Goal: Task Accomplishment & Management: Manage account settings

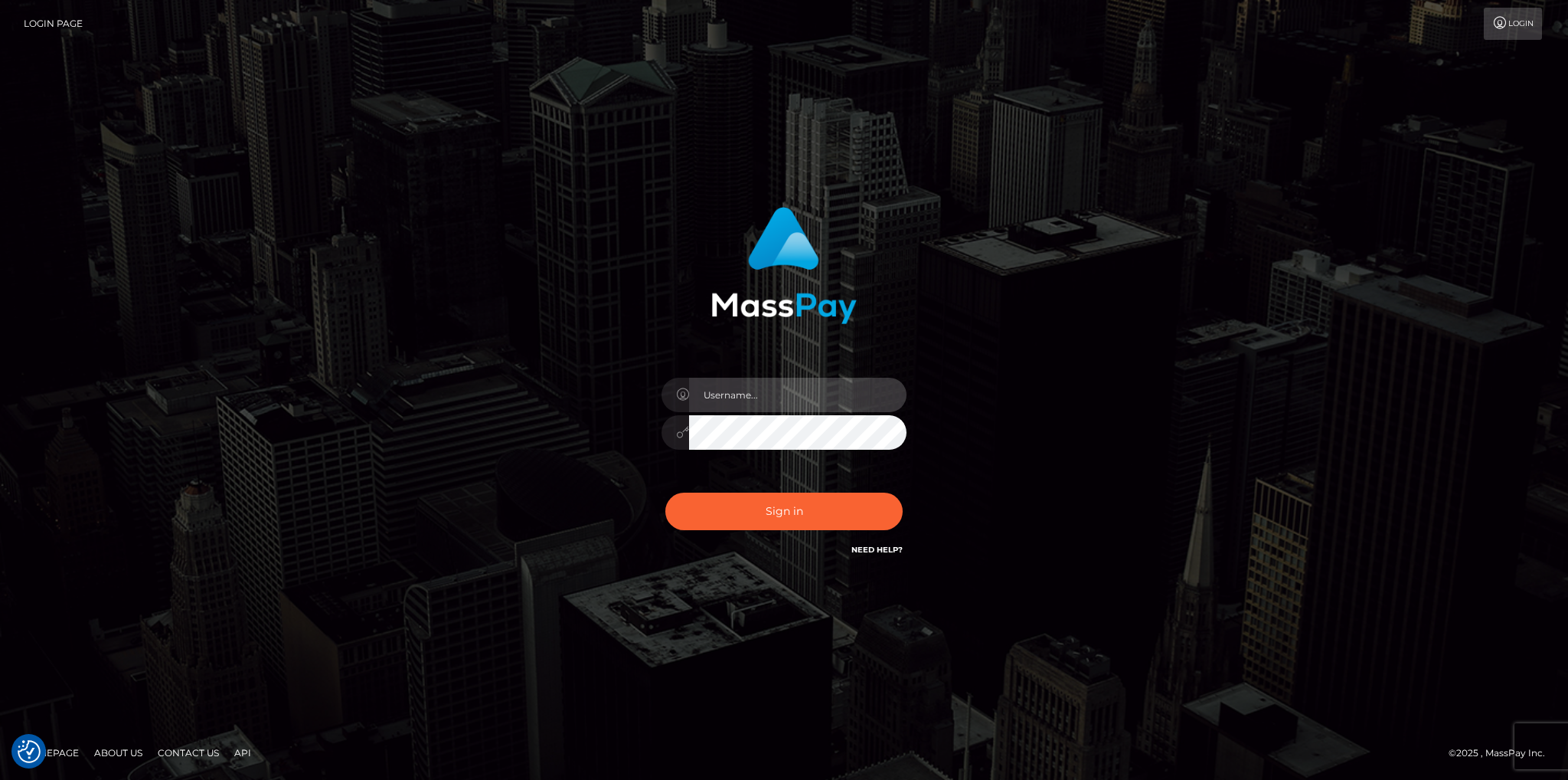
type input "fede.[PERSON_NAME].fullstop"
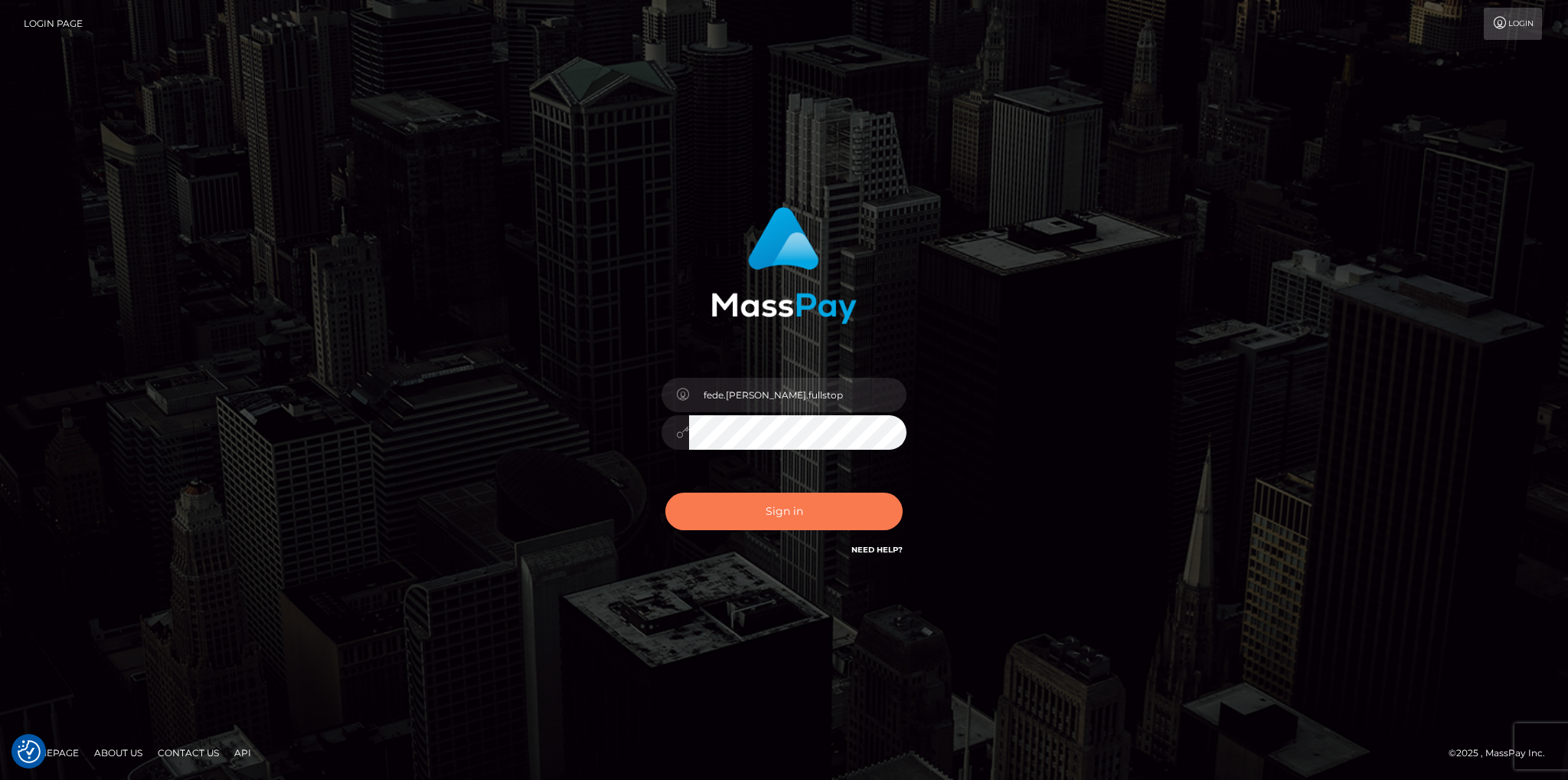
click at [793, 517] on button "Sign in" at bounding box center [784, 511] width 238 height 38
type input "fede.contino.fullstop"
click at [732, 514] on button "Sign in" at bounding box center [784, 511] width 238 height 38
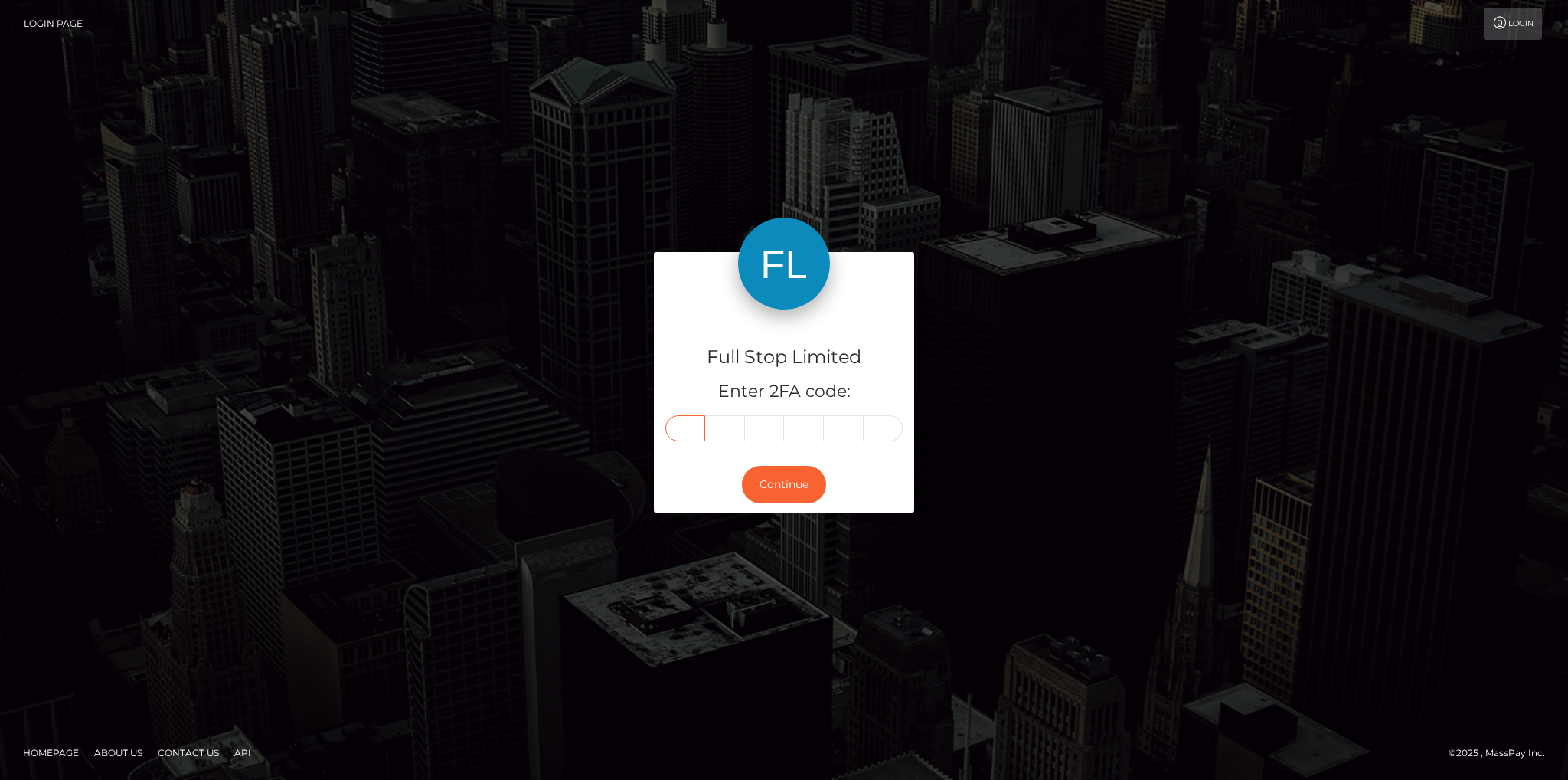
click at [683, 425] on input "text" at bounding box center [685, 428] width 39 height 26
type input "8"
type input "4"
type input "8"
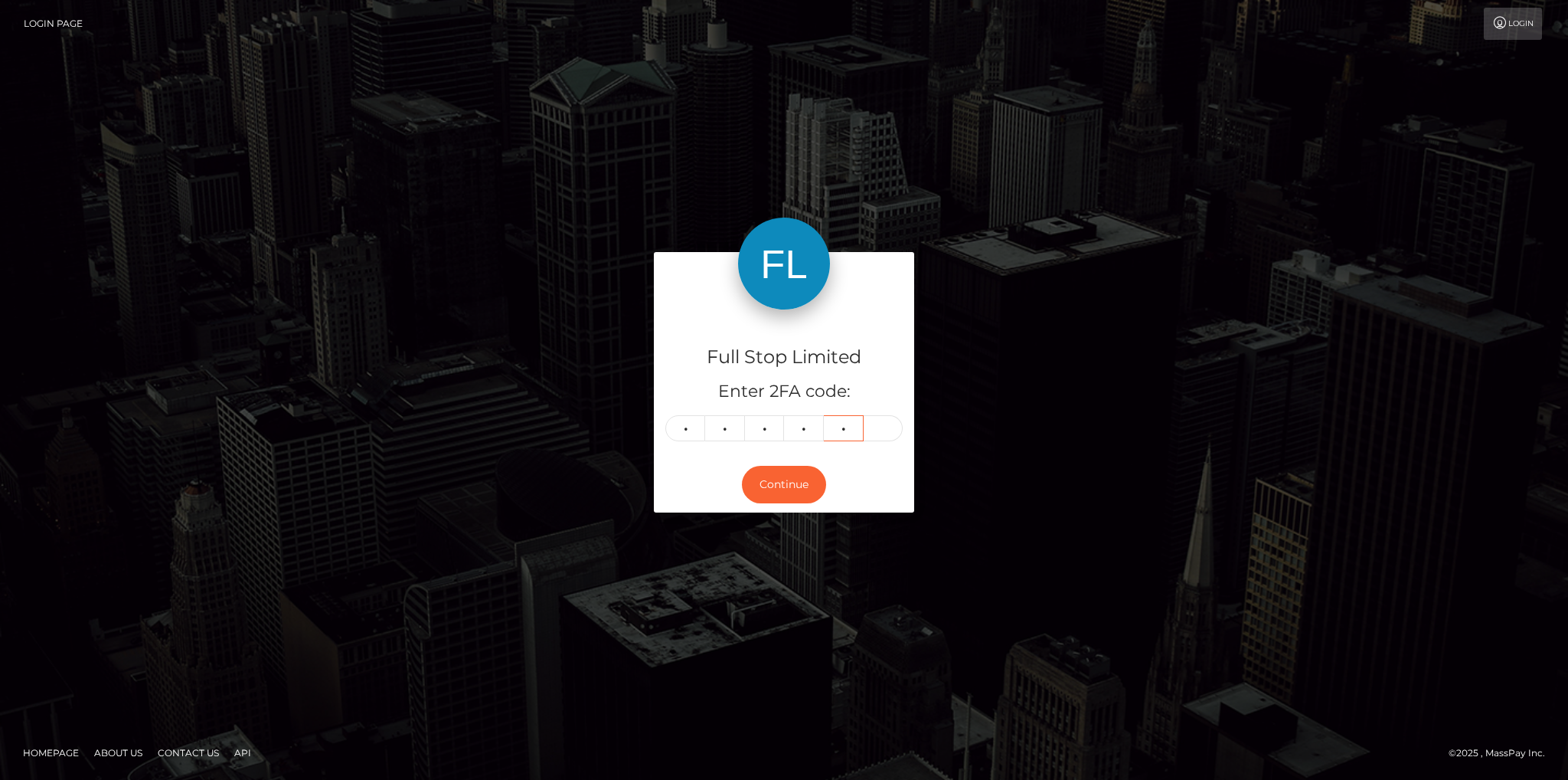
type input "2"
type input "9"
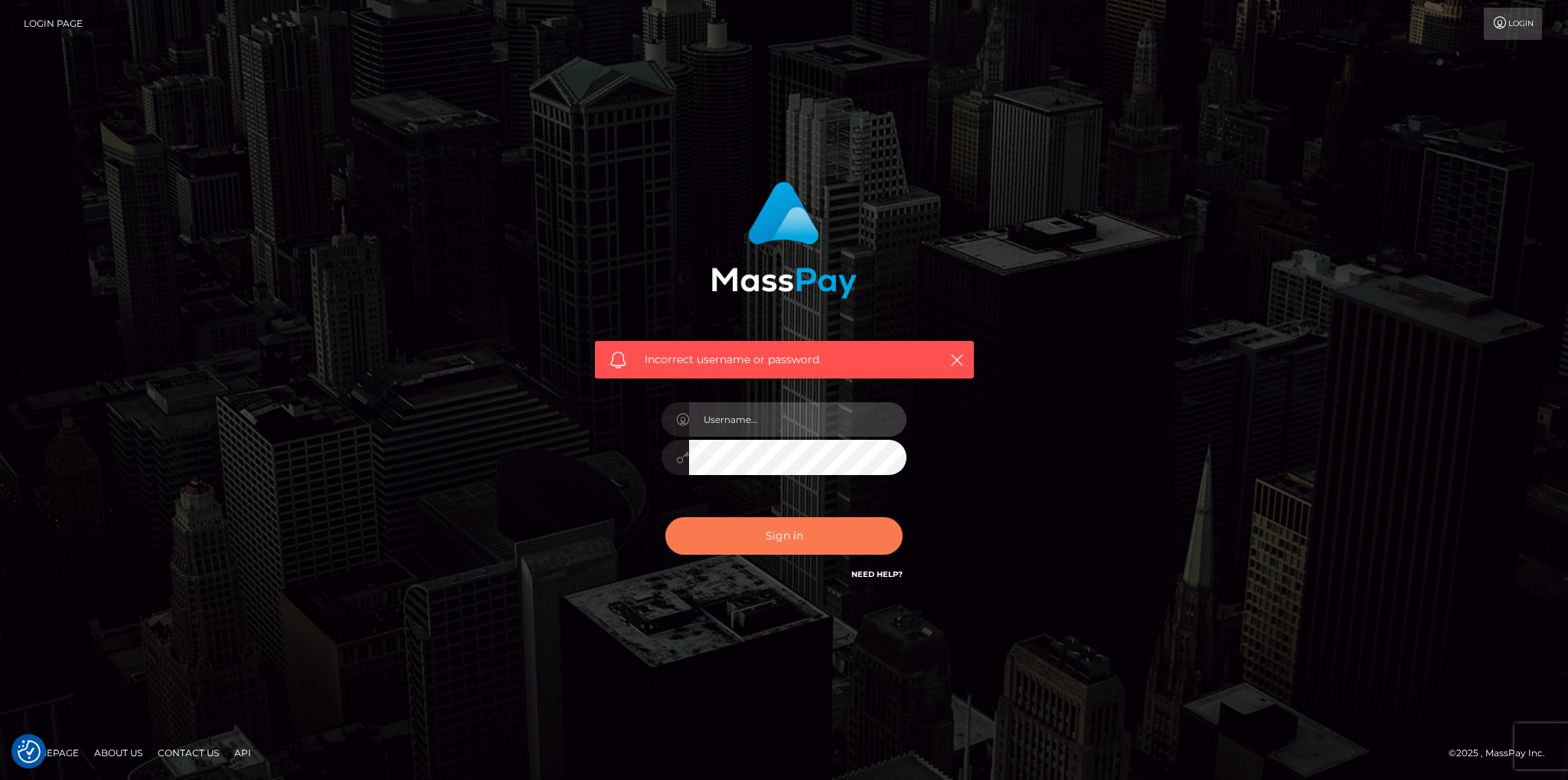
type input "fede.contino.fullstop"
click at [777, 534] on button "Sign in" at bounding box center [784, 536] width 238 height 38
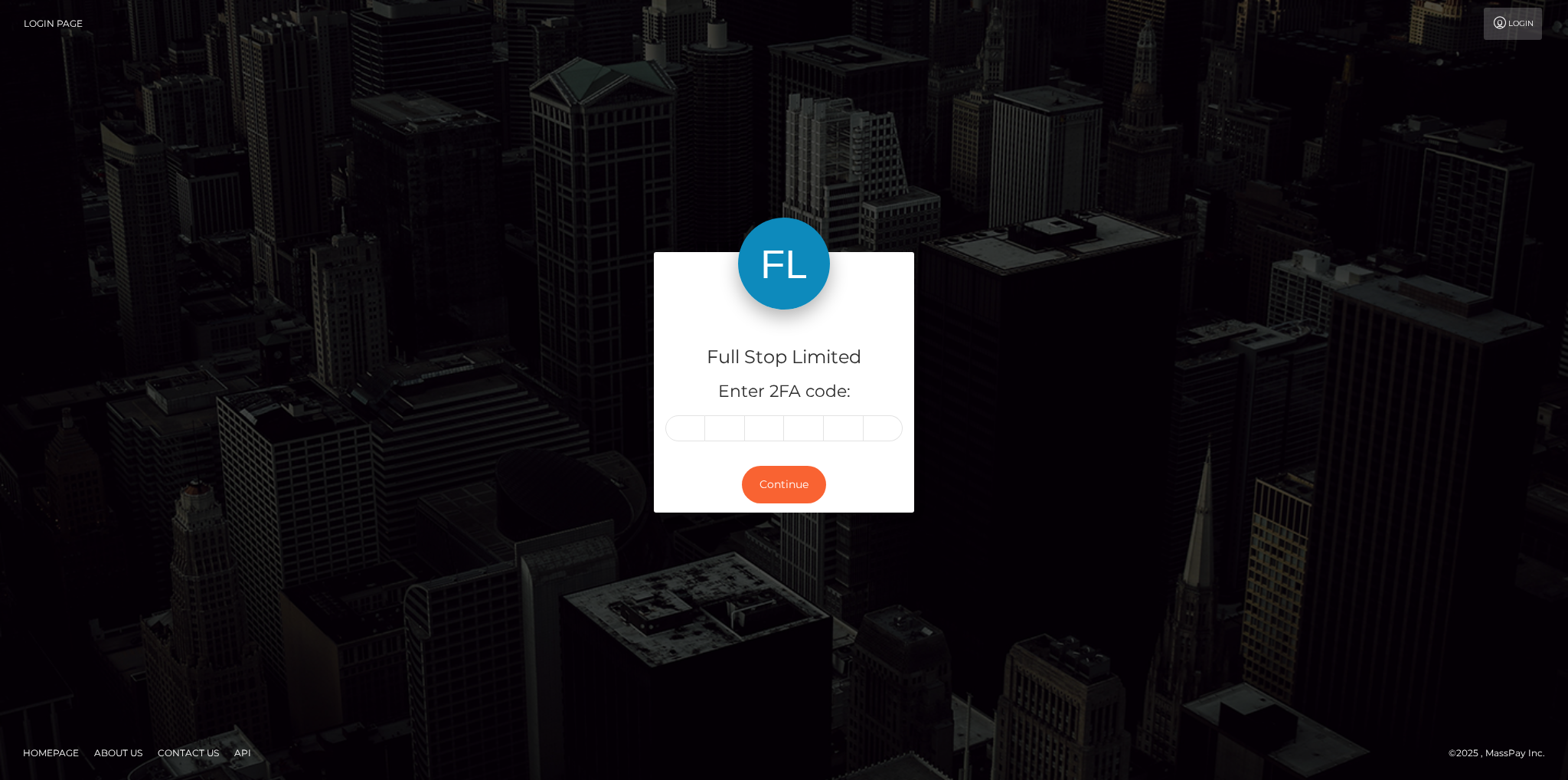
click at [690, 428] on input "text" at bounding box center [685, 428] width 39 height 26
type input "2"
type input "8"
type input "0"
type input "3"
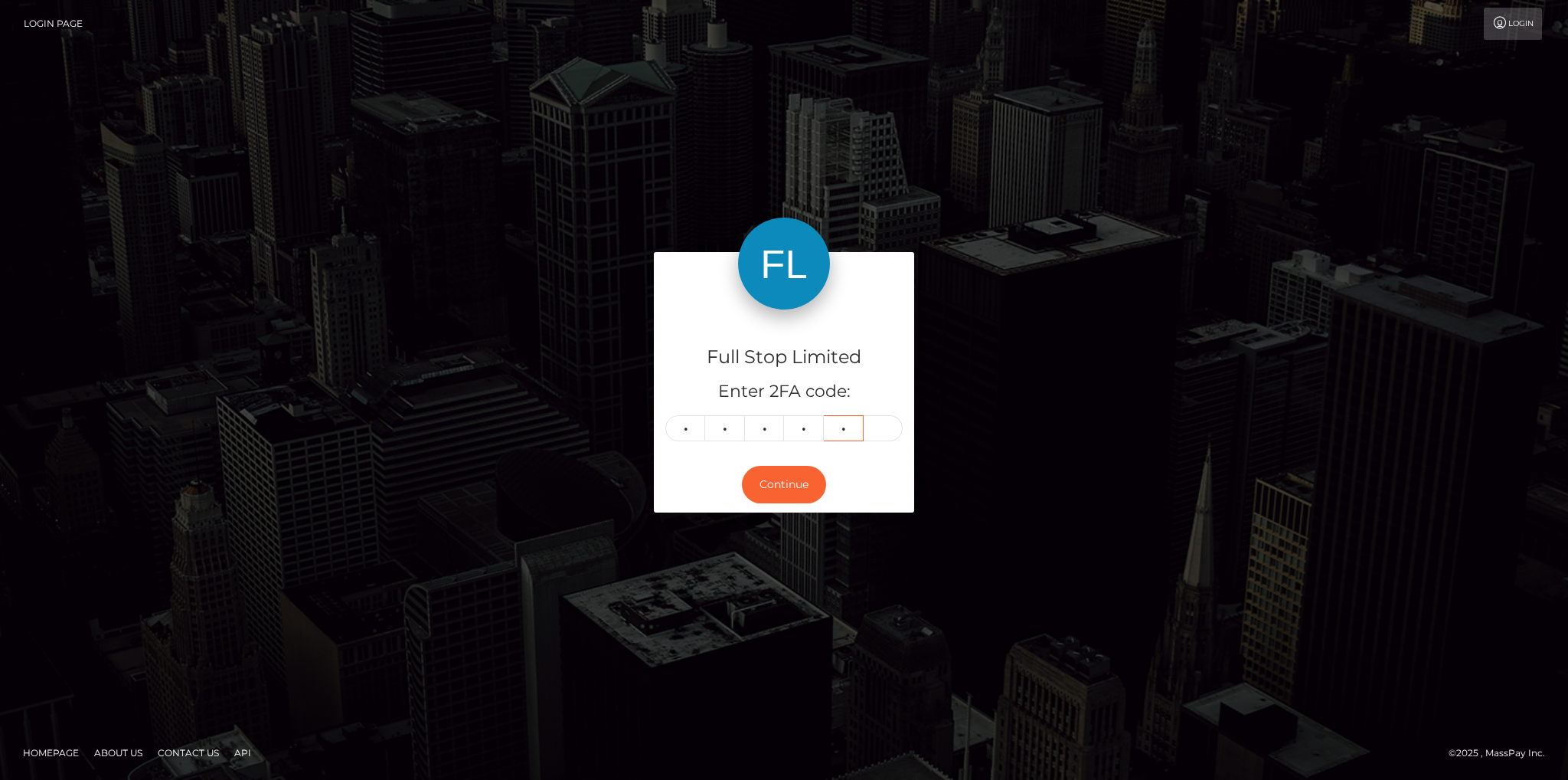
type input "3"
type input "2"
type input "8"
type input "9"
type input "0"
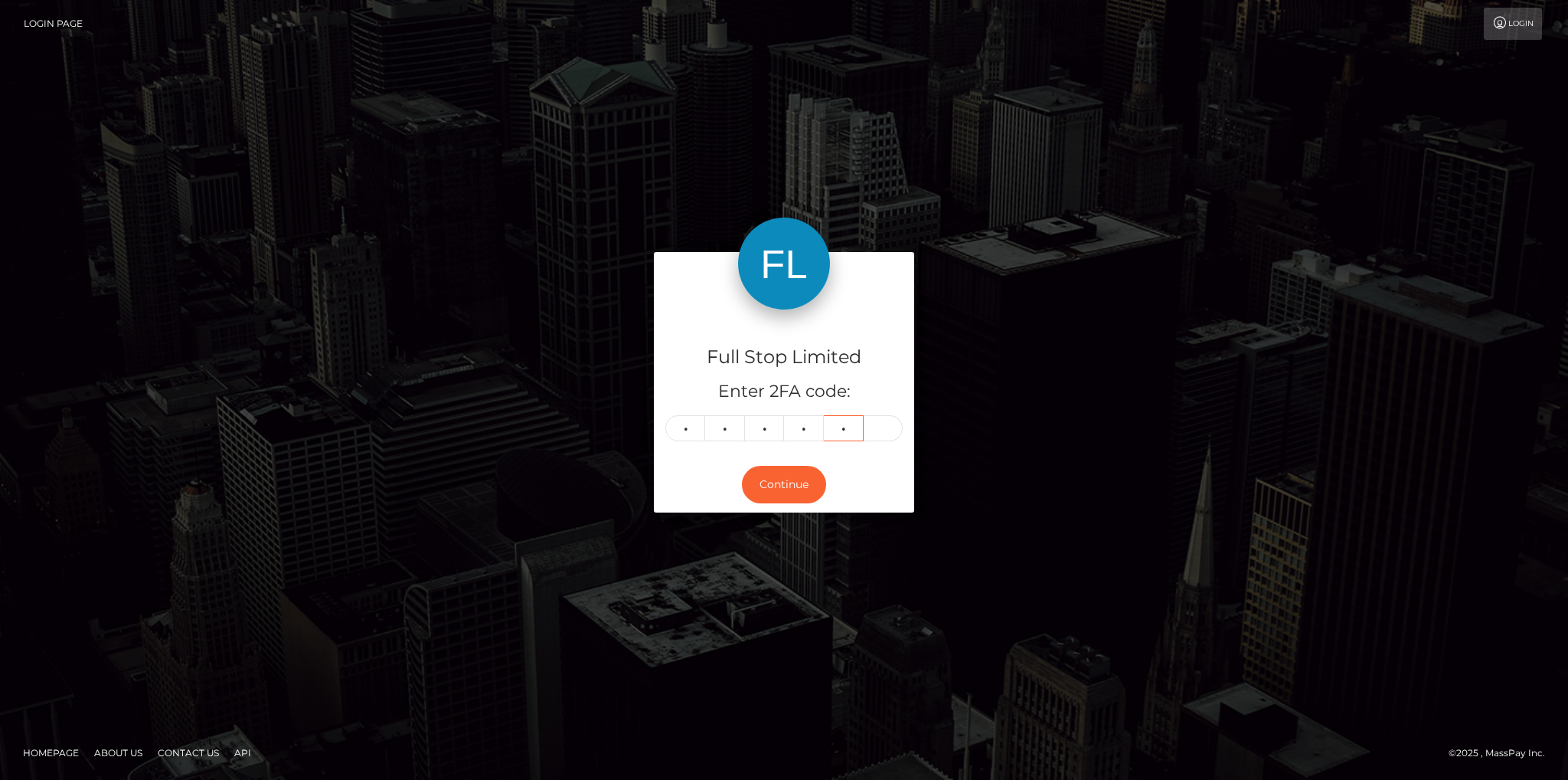
type input "3"
